Goal: Transaction & Acquisition: Purchase product/service

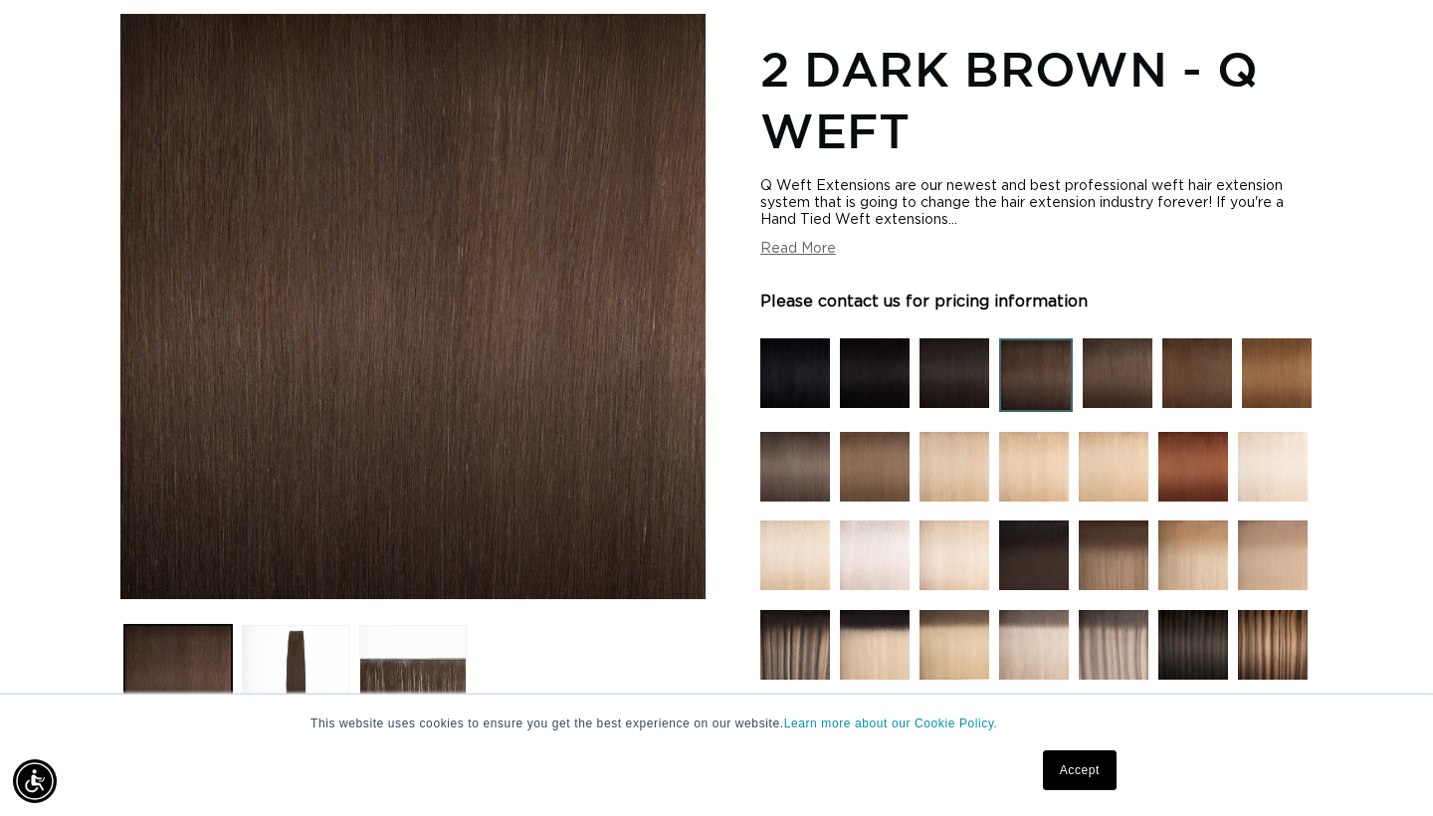
scroll to position [283, 0]
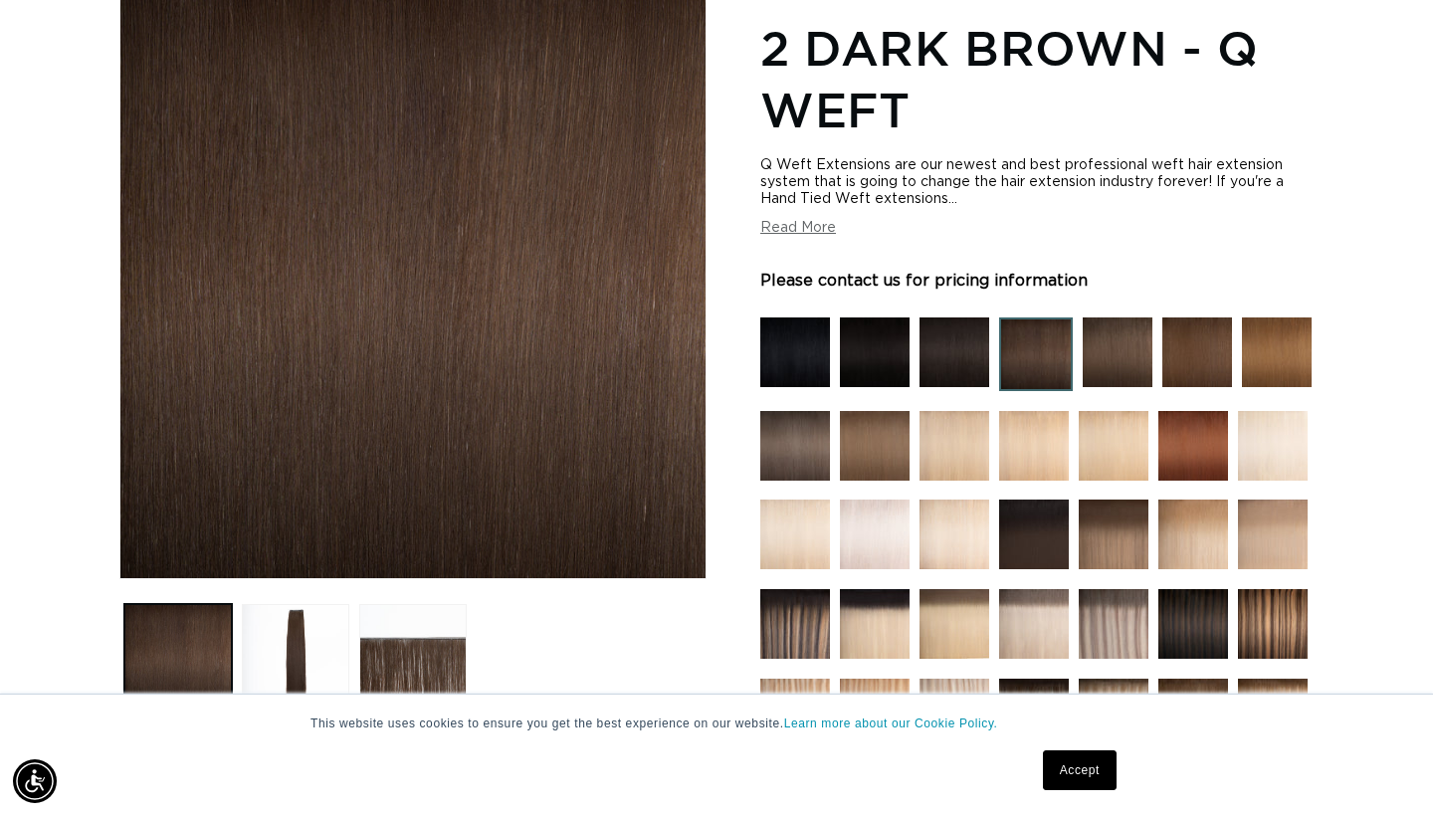
click at [1036, 362] on img at bounding box center [1036, 354] width 74 height 74
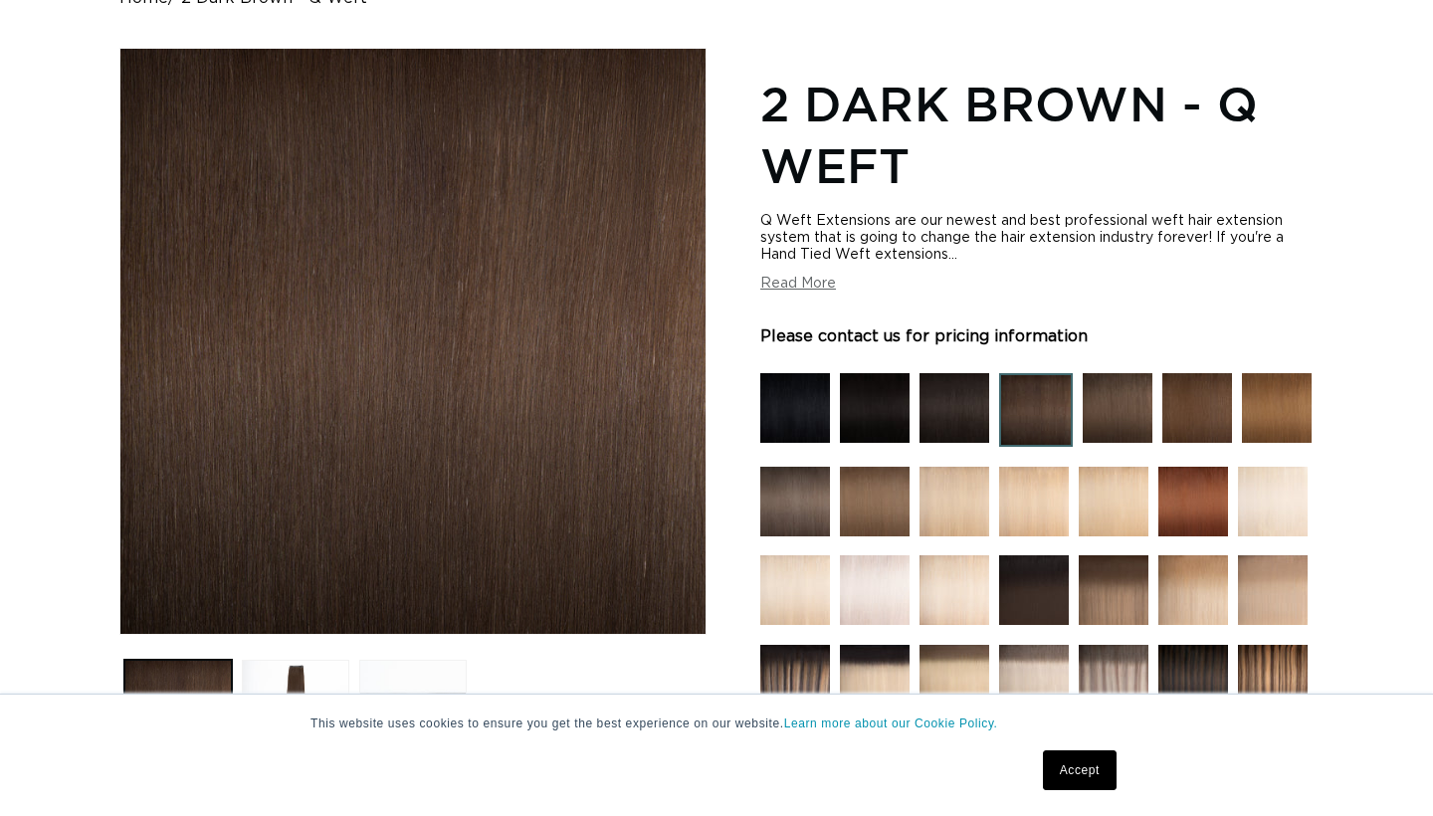
scroll to position [227, 0]
click at [1128, 411] on img at bounding box center [1118, 408] width 70 height 70
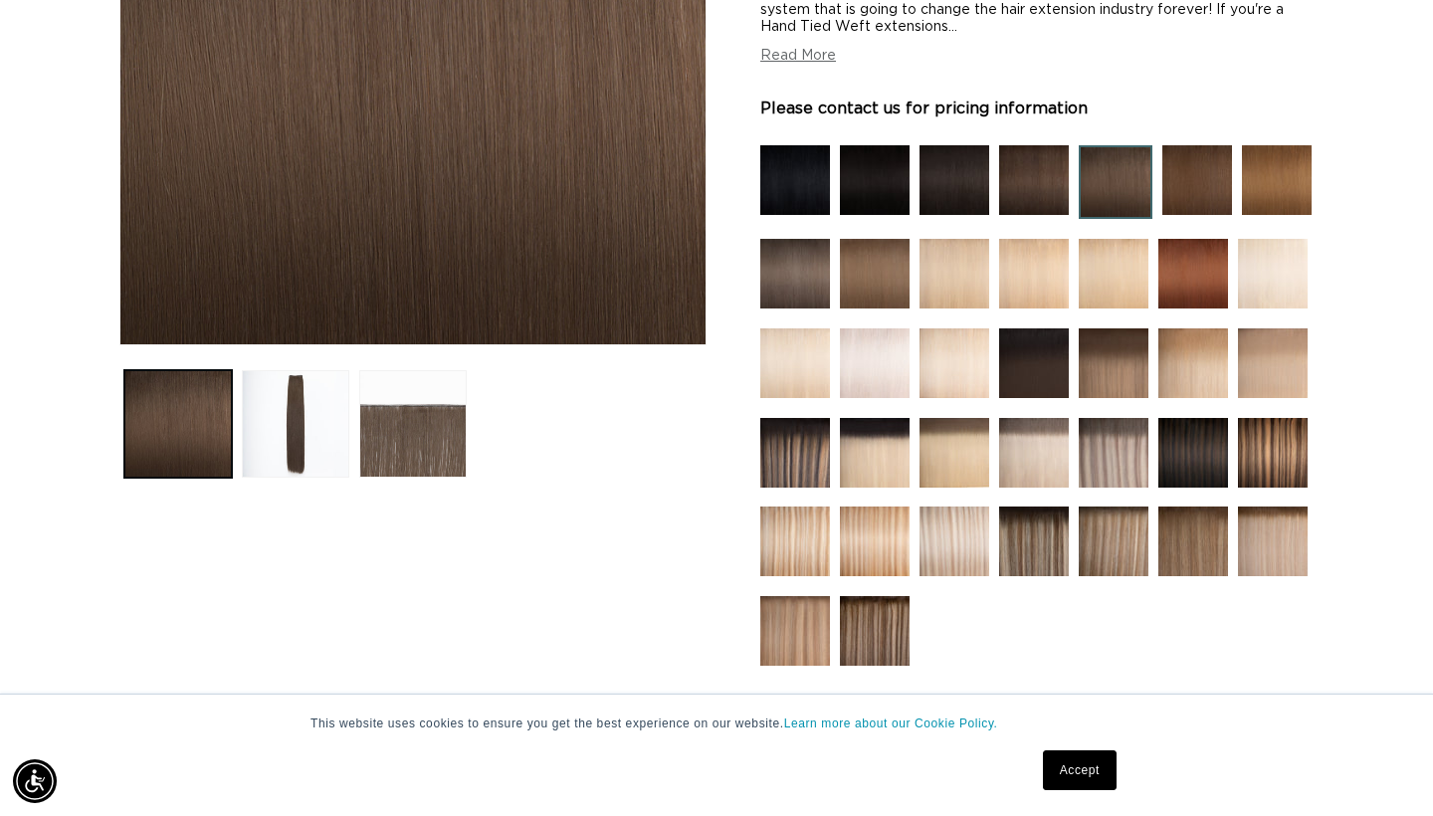
scroll to position [0, 2583]
click at [1204, 145] on img at bounding box center [1197, 180] width 70 height 70
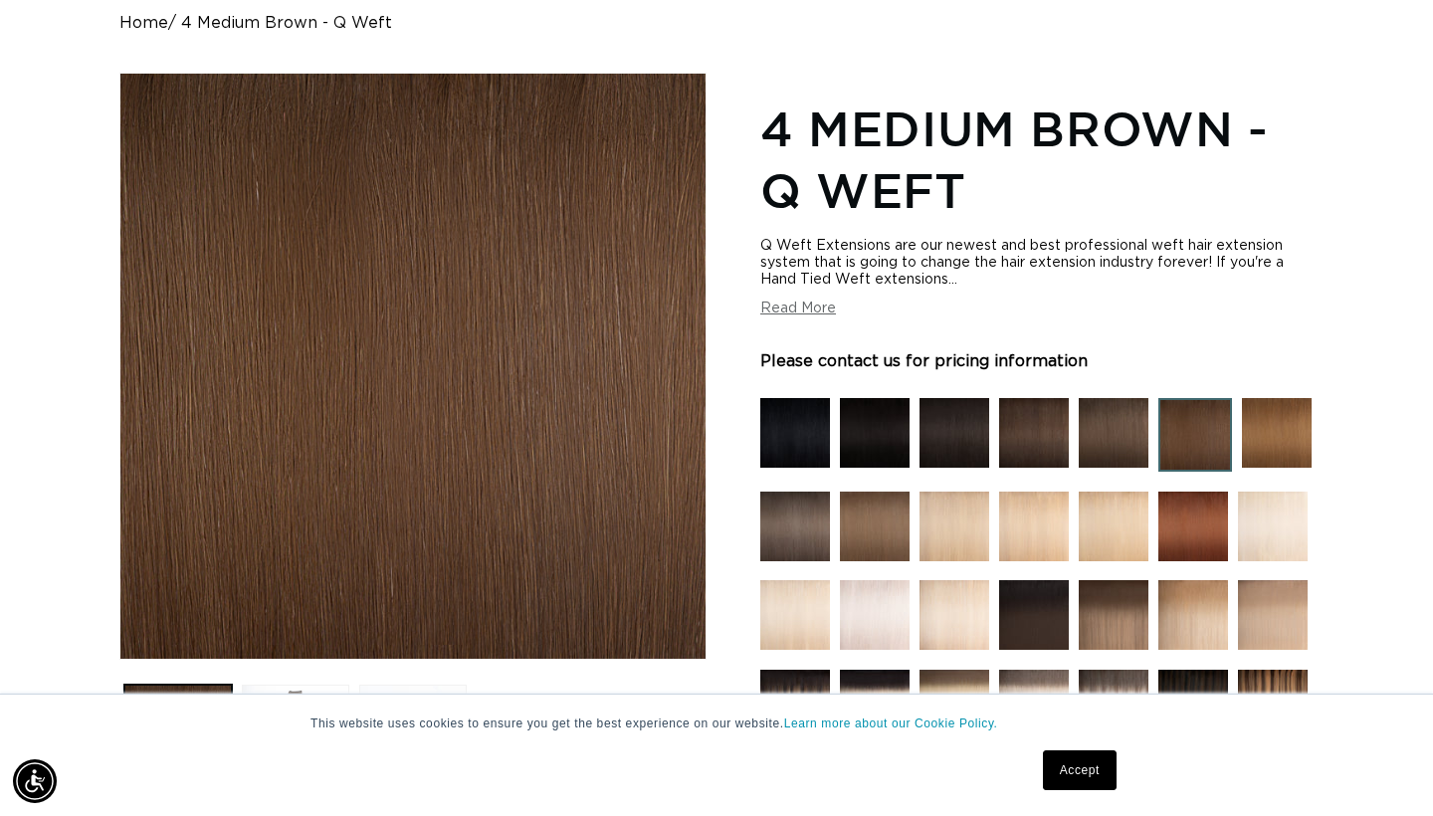
scroll to position [0, 1292]
